Goal: Find specific page/section: Find specific page/section

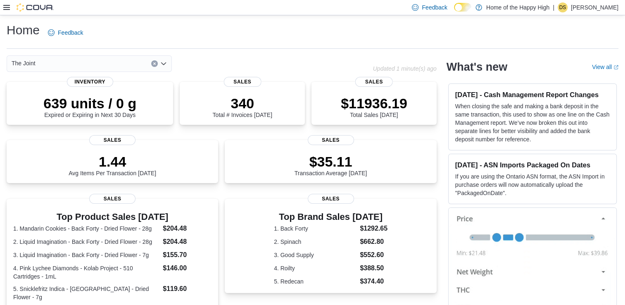
click at [8, 22] on h1 "Home" at bounding box center [23, 30] width 33 height 17
click at [5, 9] on icon at bounding box center [6, 7] width 7 height 7
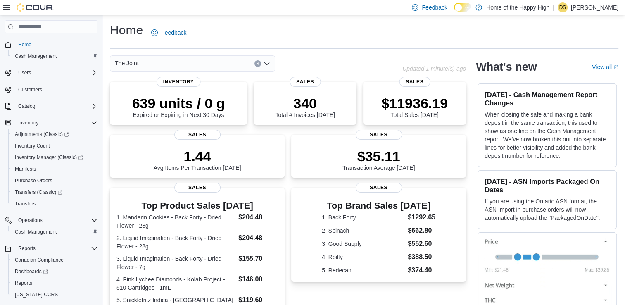
click at [56, 152] on link "Inventory Manager (Classic)" at bounding box center [54, 158] width 92 height 12
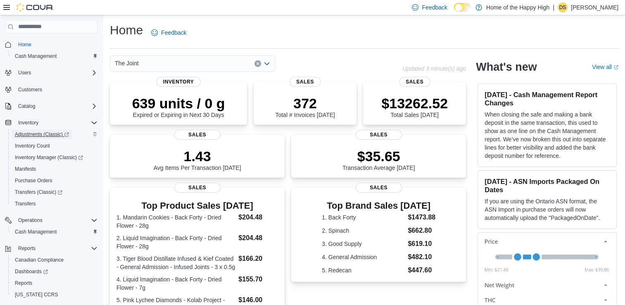
click at [31, 131] on span "Adjustments (Classic)" at bounding box center [42, 134] width 54 height 7
click at [48, 133] on span "Adjustments (Classic)" at bounding box center [42, 134] width 54 height 7
